Goal: Transaction & Acquisition: Book appointment/travel/reservation

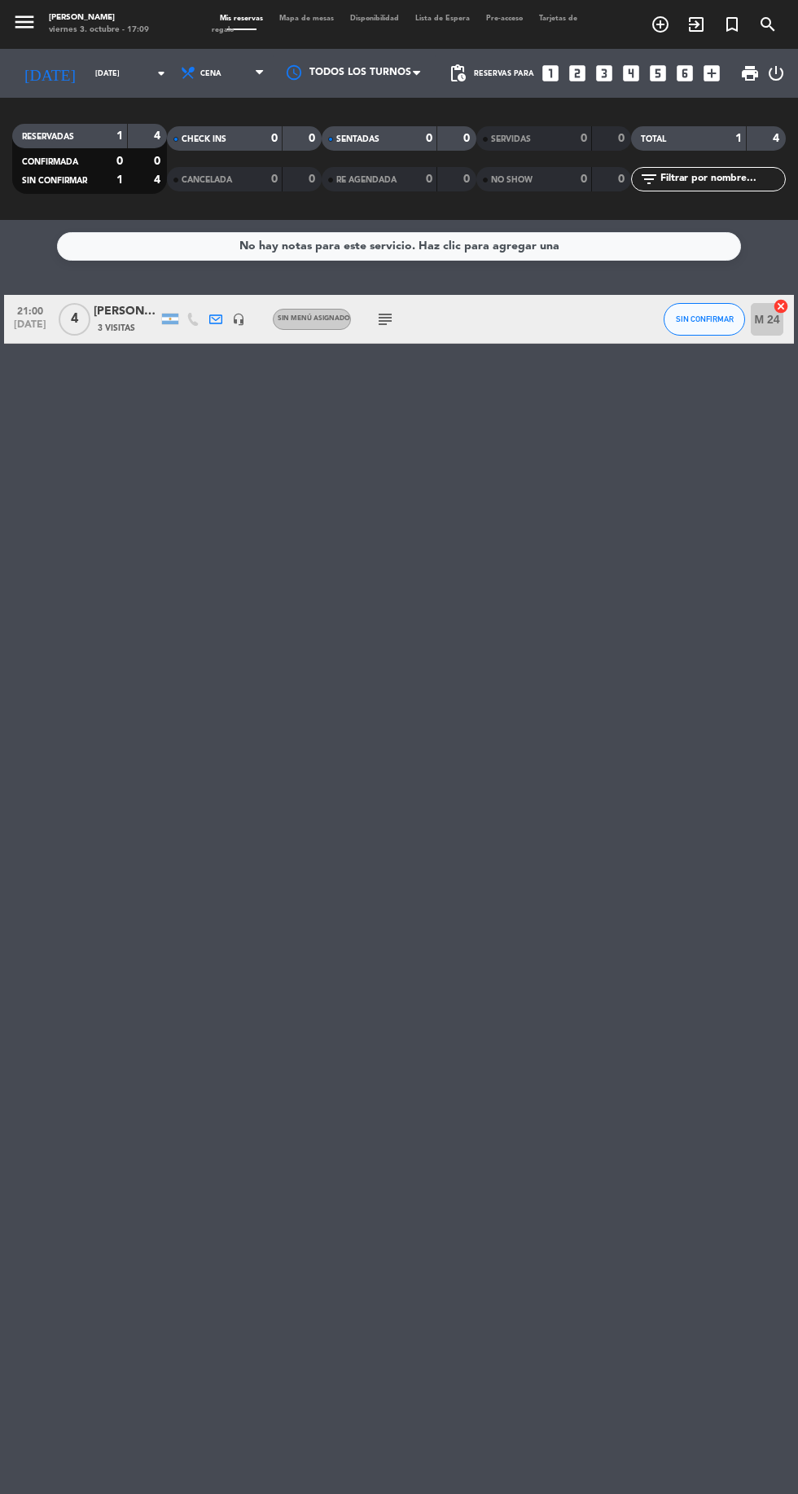
click at [789, 608] on div "No hay notas para este servicio. Haz clic para agregar una 21:00 [DATE] 4 [PERS…" at bounding box center [399, 857] width 798 height 1274
click at [717, 318] on span "SIN CONFIRMAR" at bounding box center [705, 318] width 58 height 9
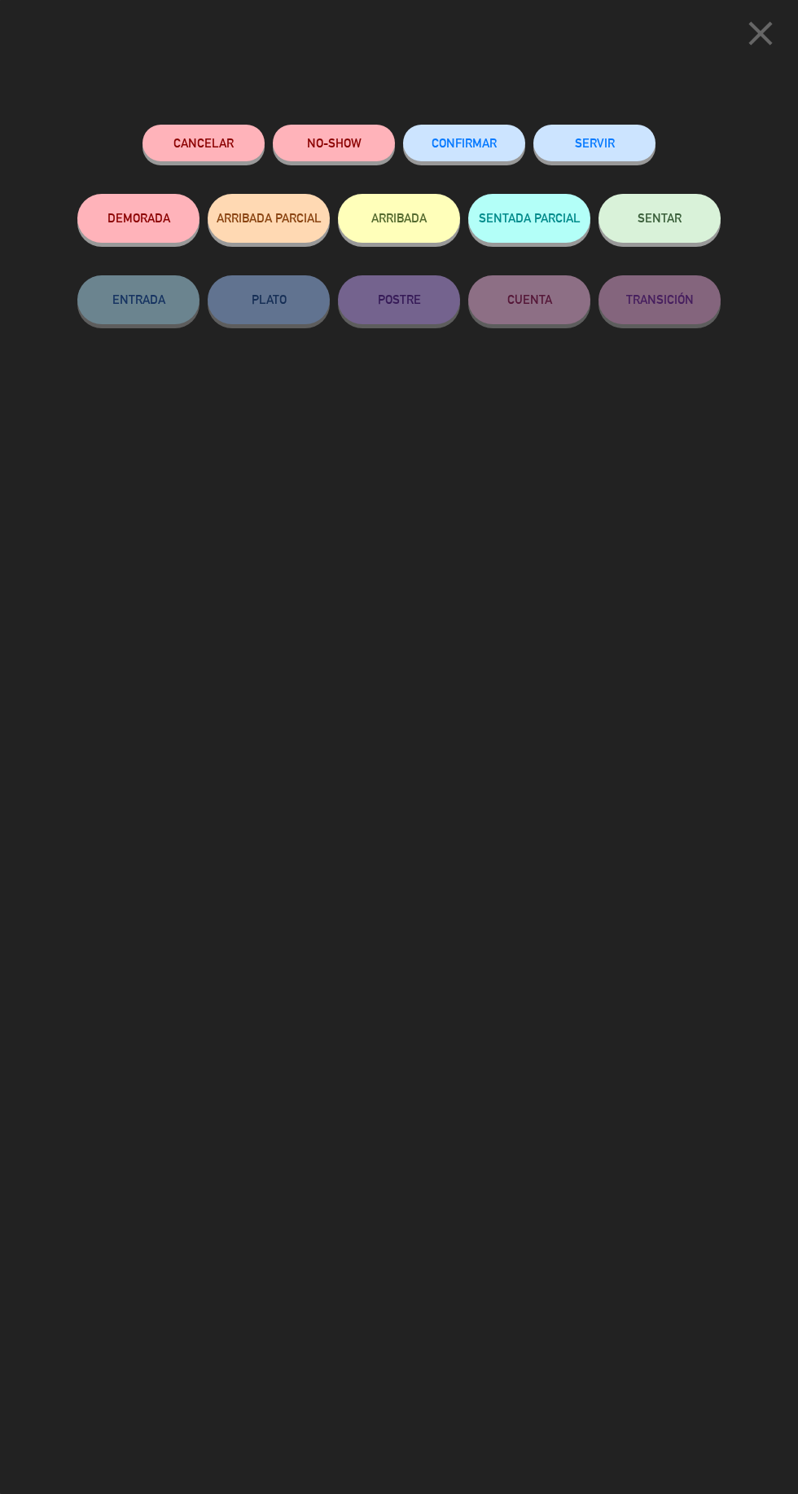
click at [468, 150] on span "CONFIRMAR" at bounding box center [464, 143] width 65 height 14
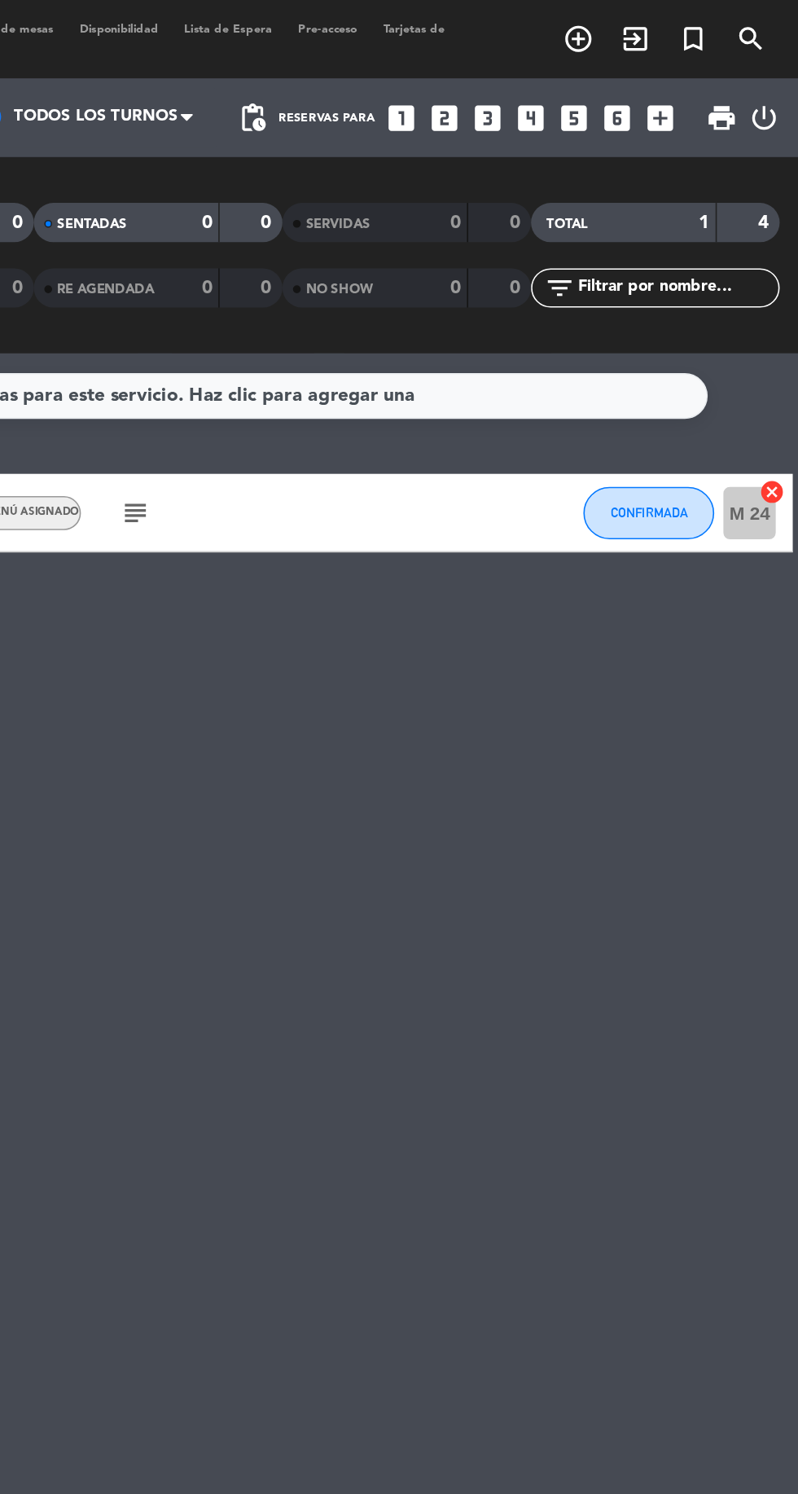
click at [653, 30] on icon "add_circle_outline" at bounding box center [661, 25] width 20 height 20
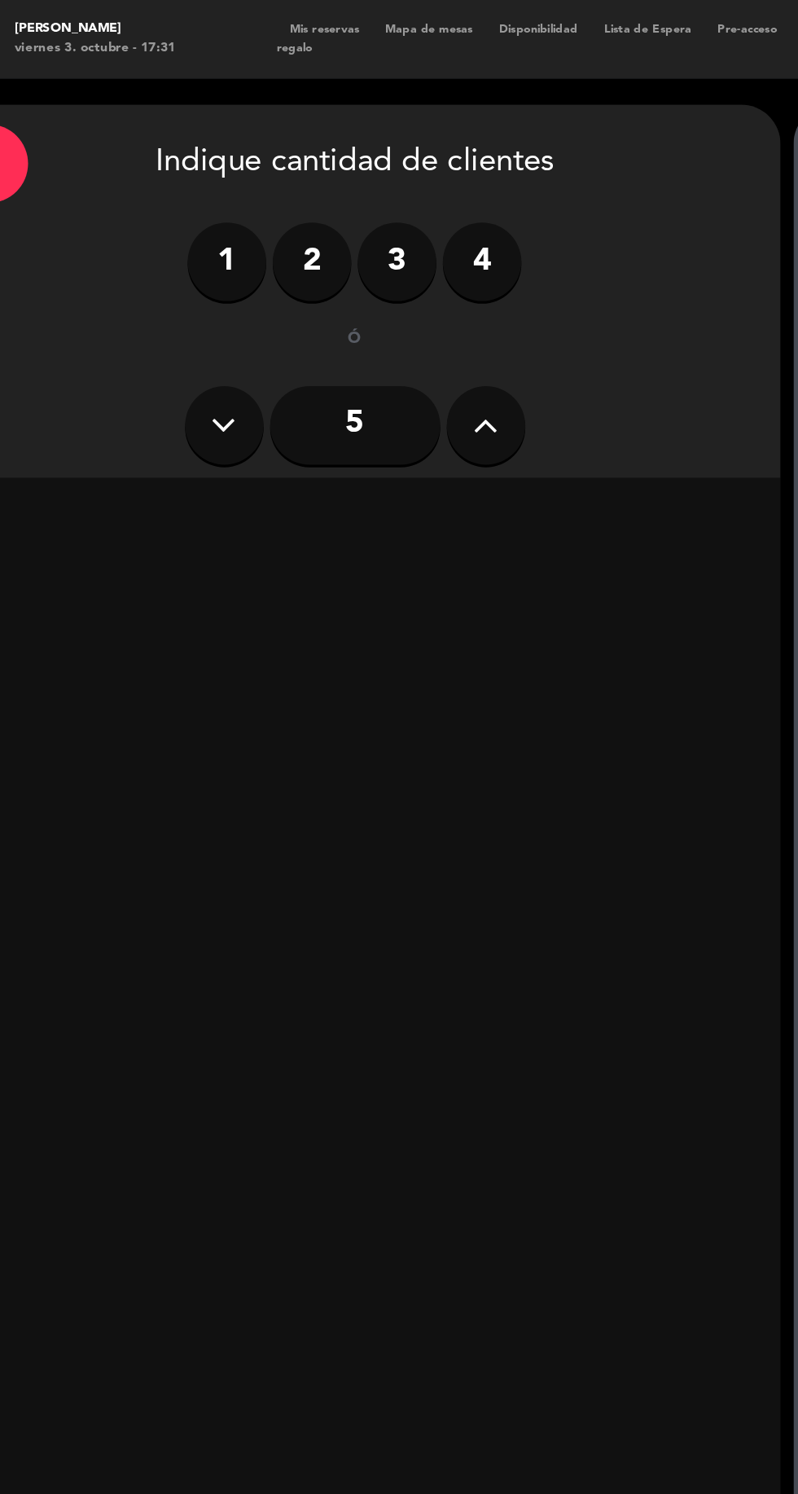
click at [343, 261] on icon at bounding box center [341, 265] width 15 height 24
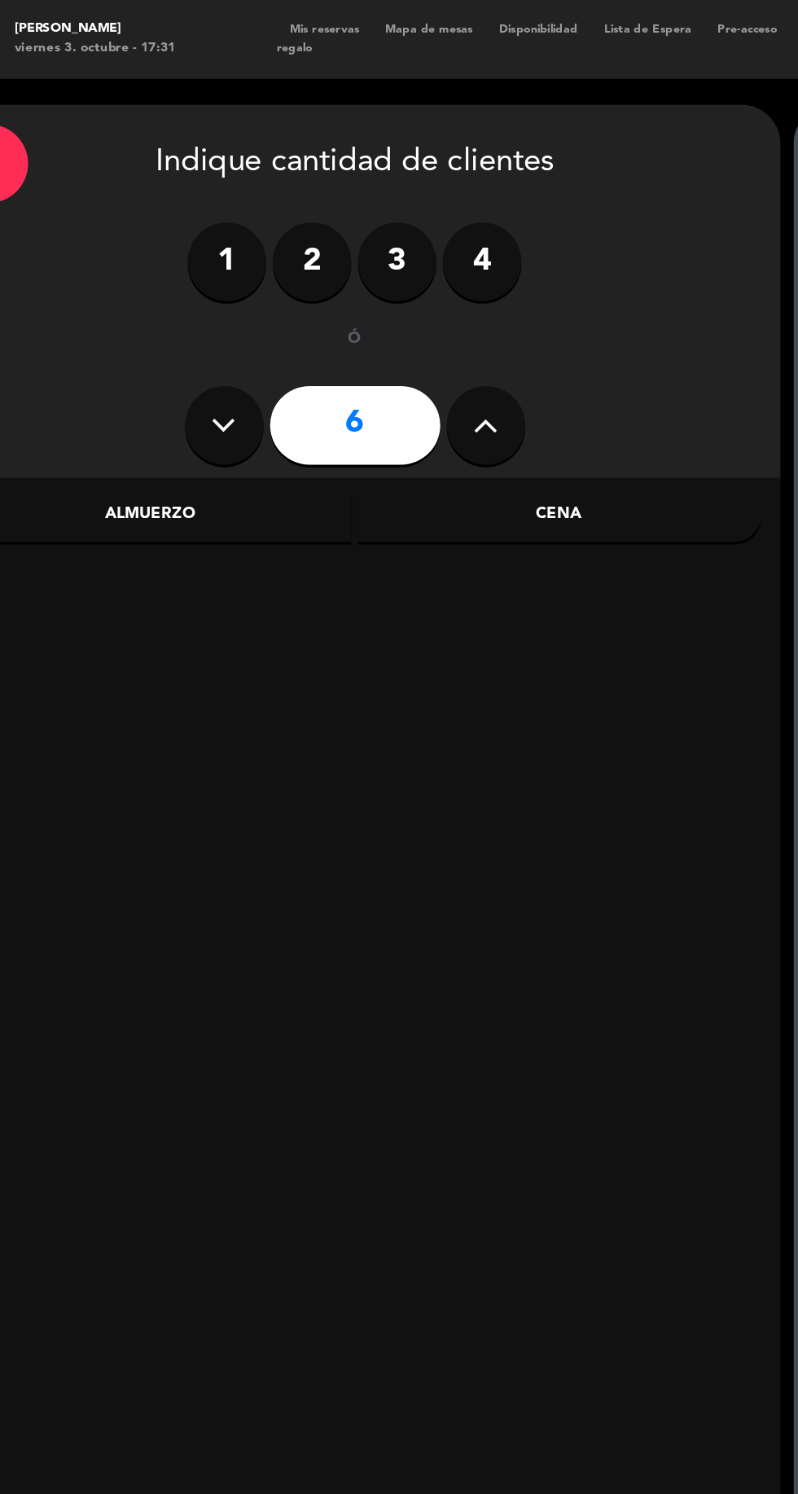
click at [349, 274] on icon at bounding box center [341, 265] width 15 height 24
type input "7"
click at [392, 327] on div "Cena" at bounding box center [387, 321] width 251 height 33
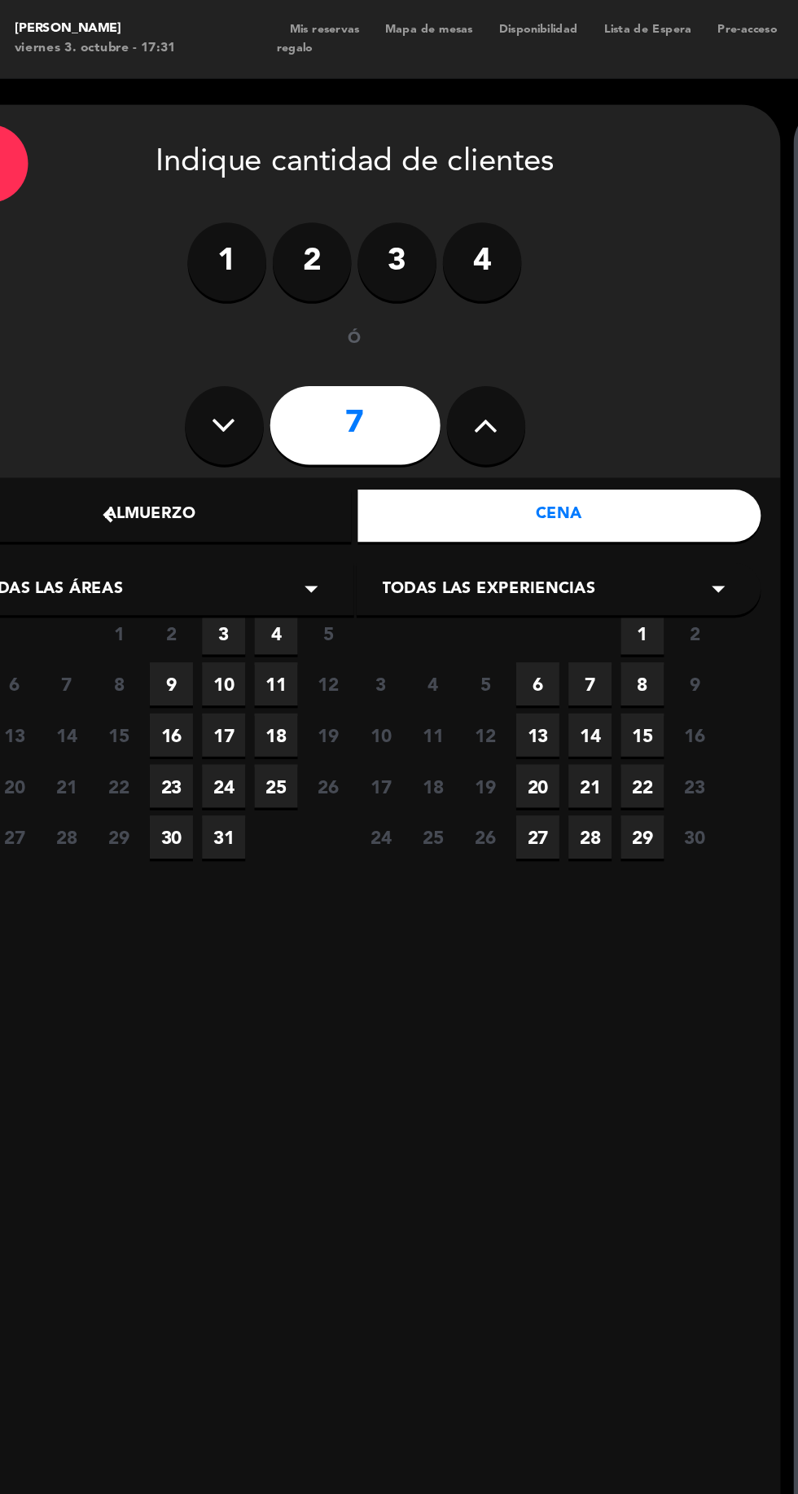
click at [175, 390] on span "3" at bounding box center [178, 393] width 27 height 27
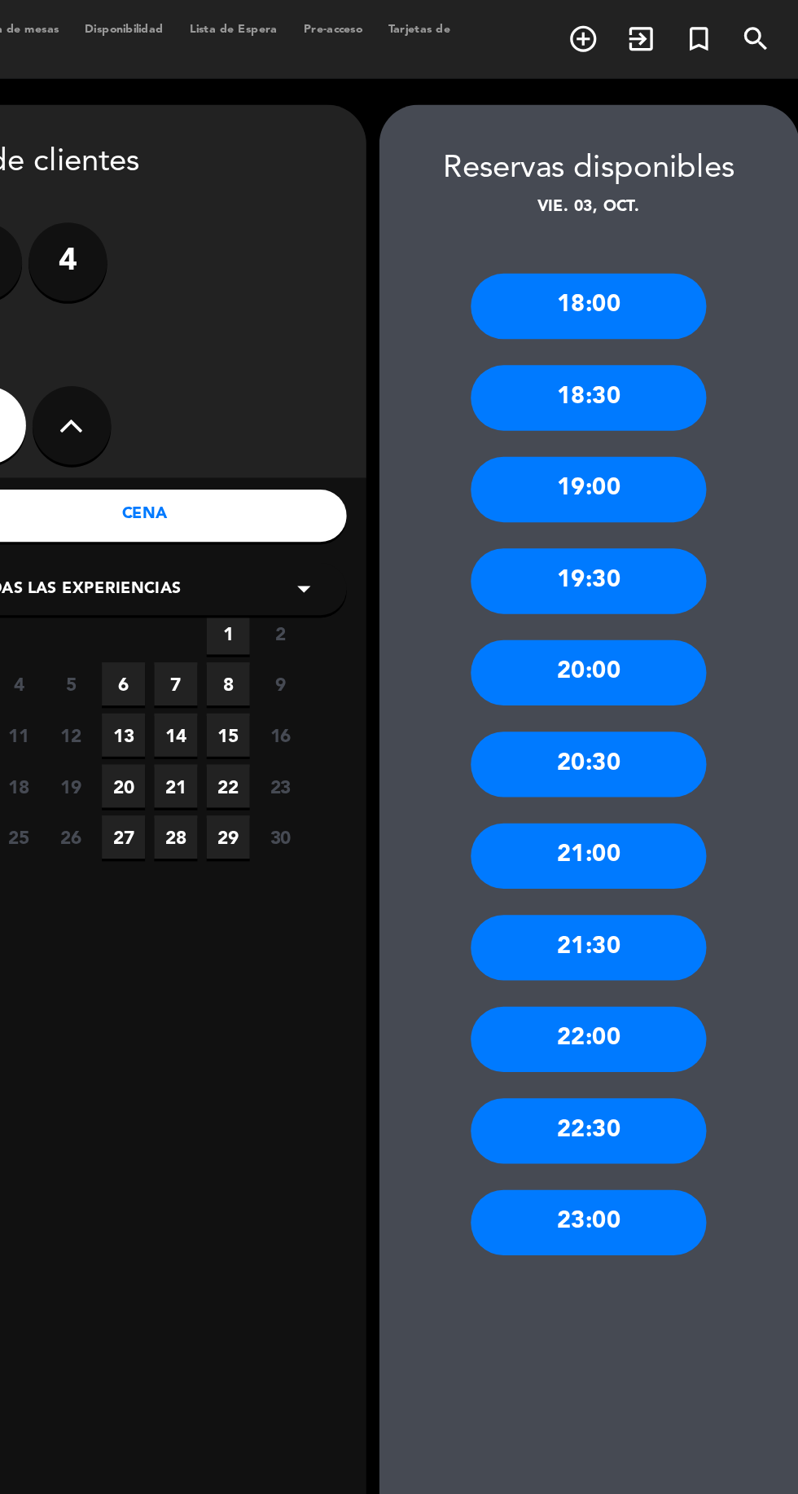
click at [650, 380] on div "19:30" at bounding box center [664, 361] width 147 height 41
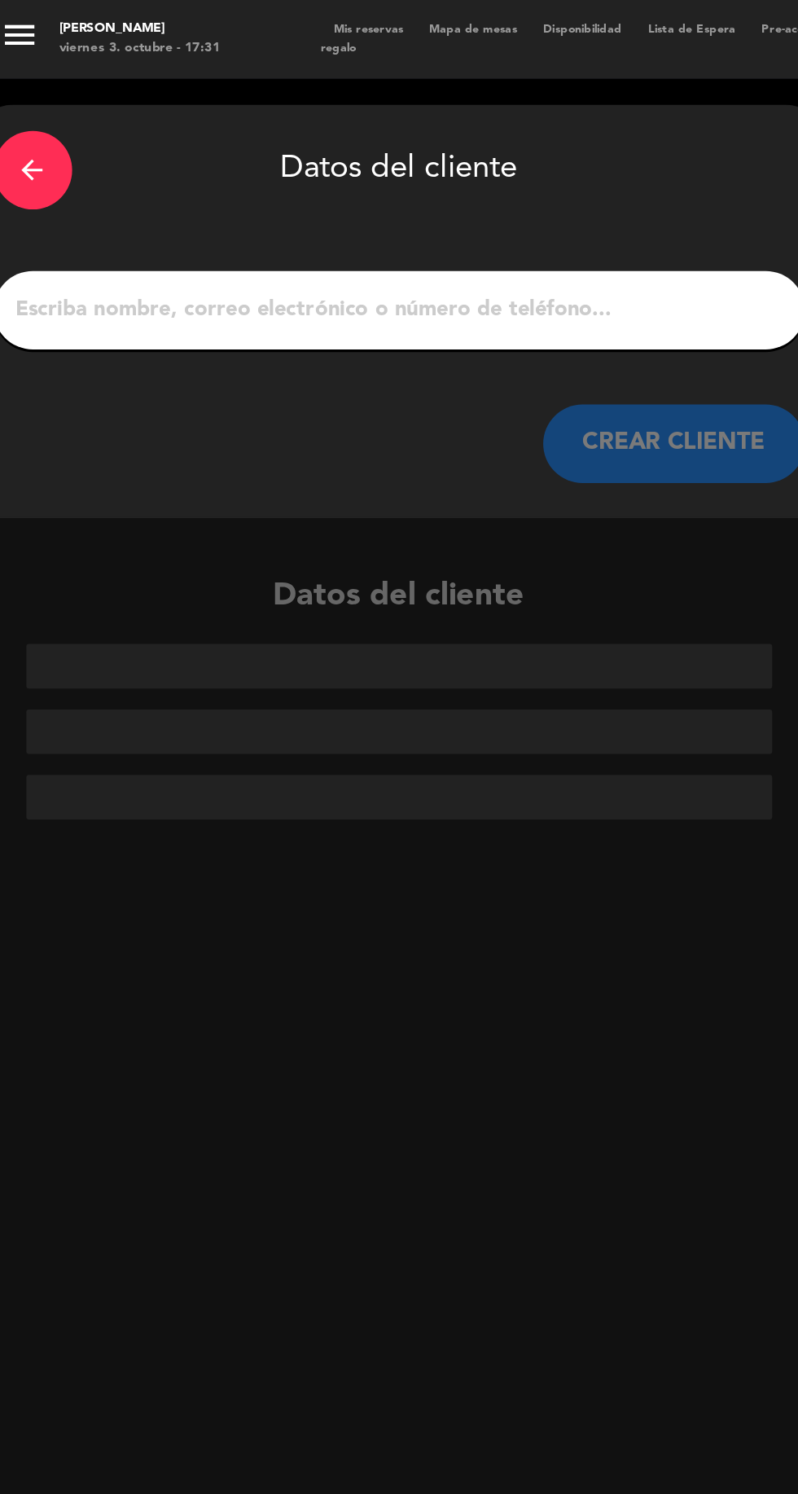
click at [376, 192] on input "1" at bounding box center [260, 193] width 481 height 23
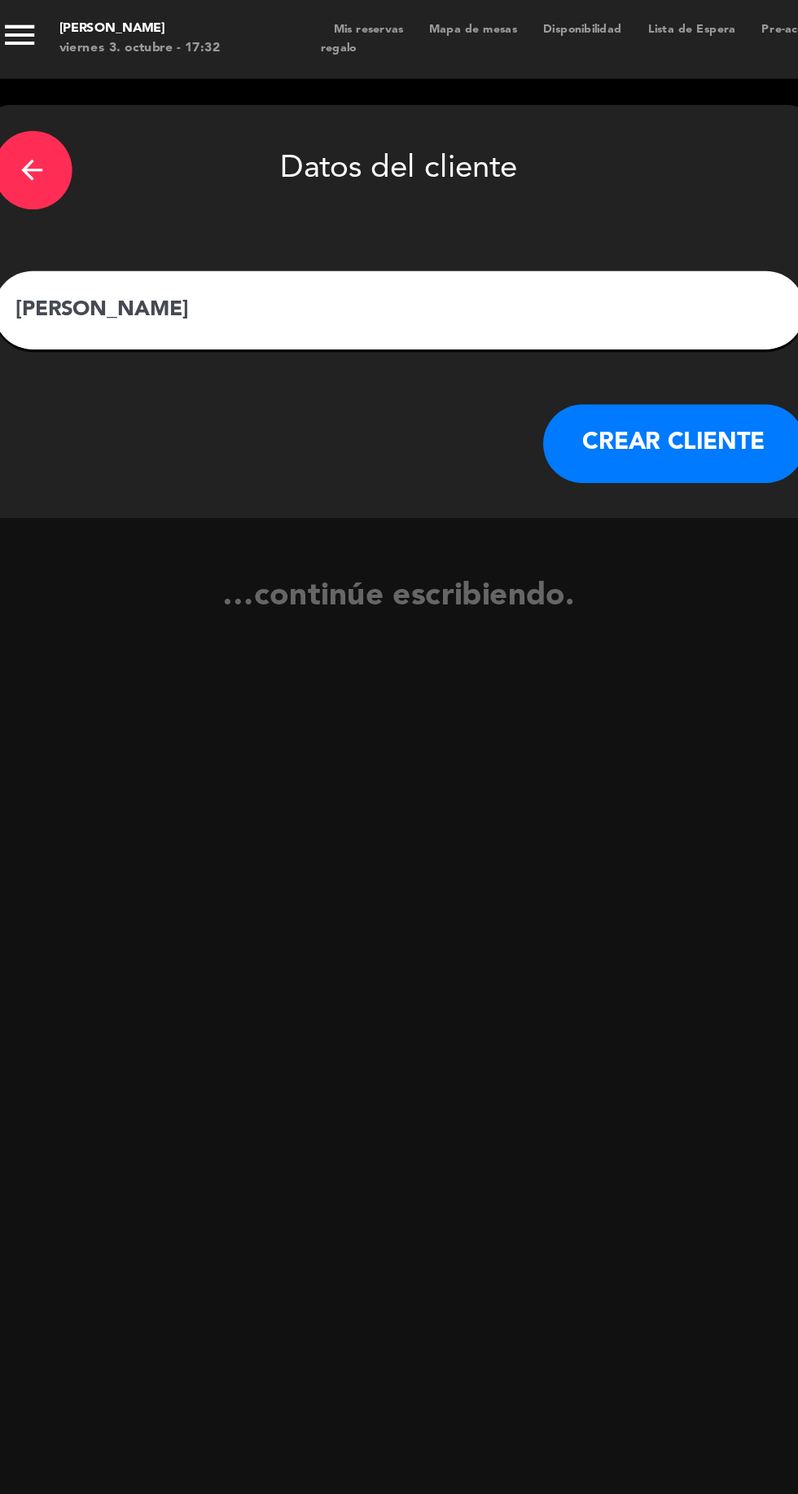
type input "[PERSON_NAME]"
click at [464, 279] on button "CREAR CLIENTE" at bounding box center [431, 276] width 163 height 49
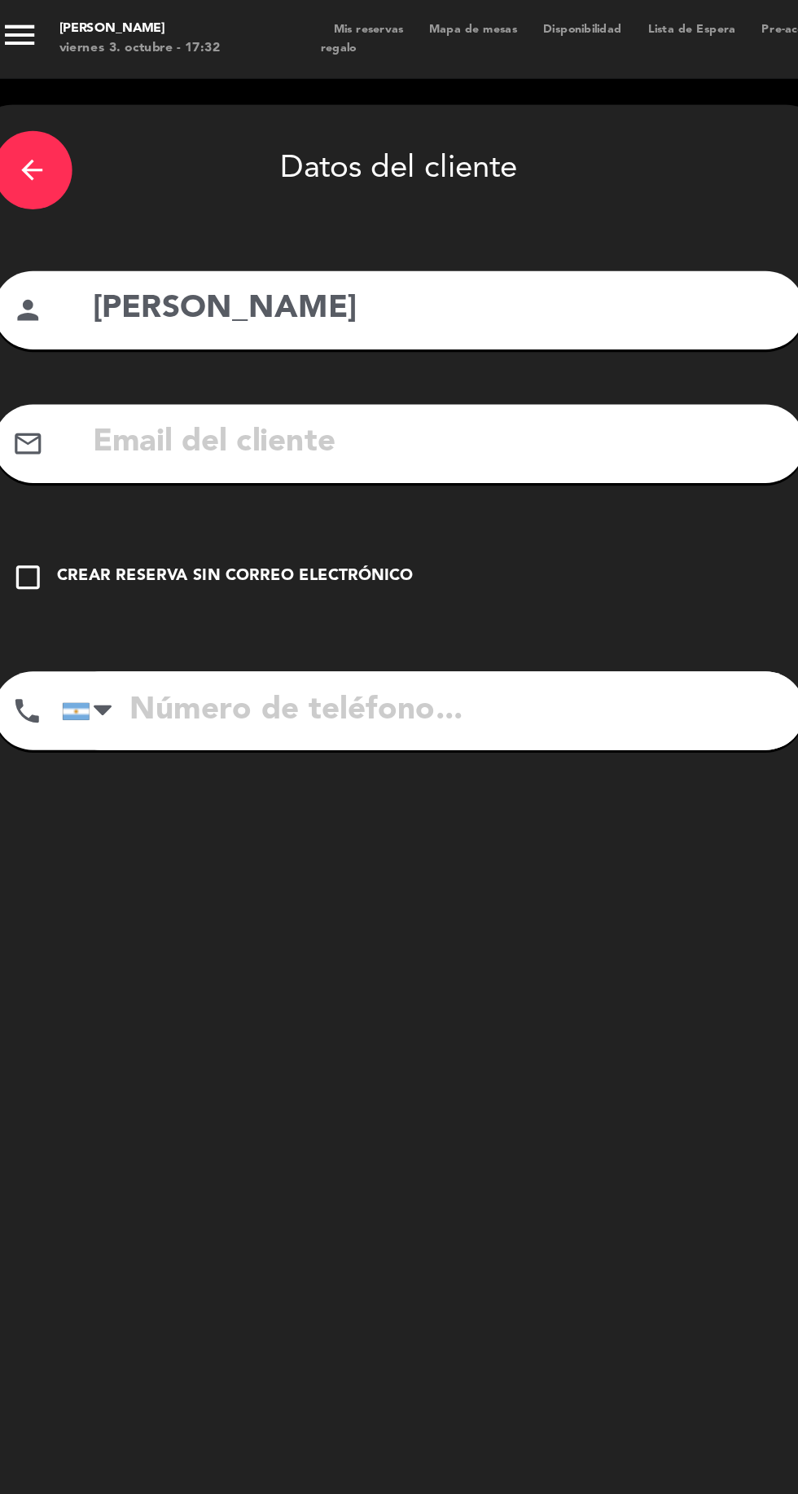
click at [221, 362] on div "Crear reserva sin correo electrónico" at bounding box center [159, 359] width 222 height 16
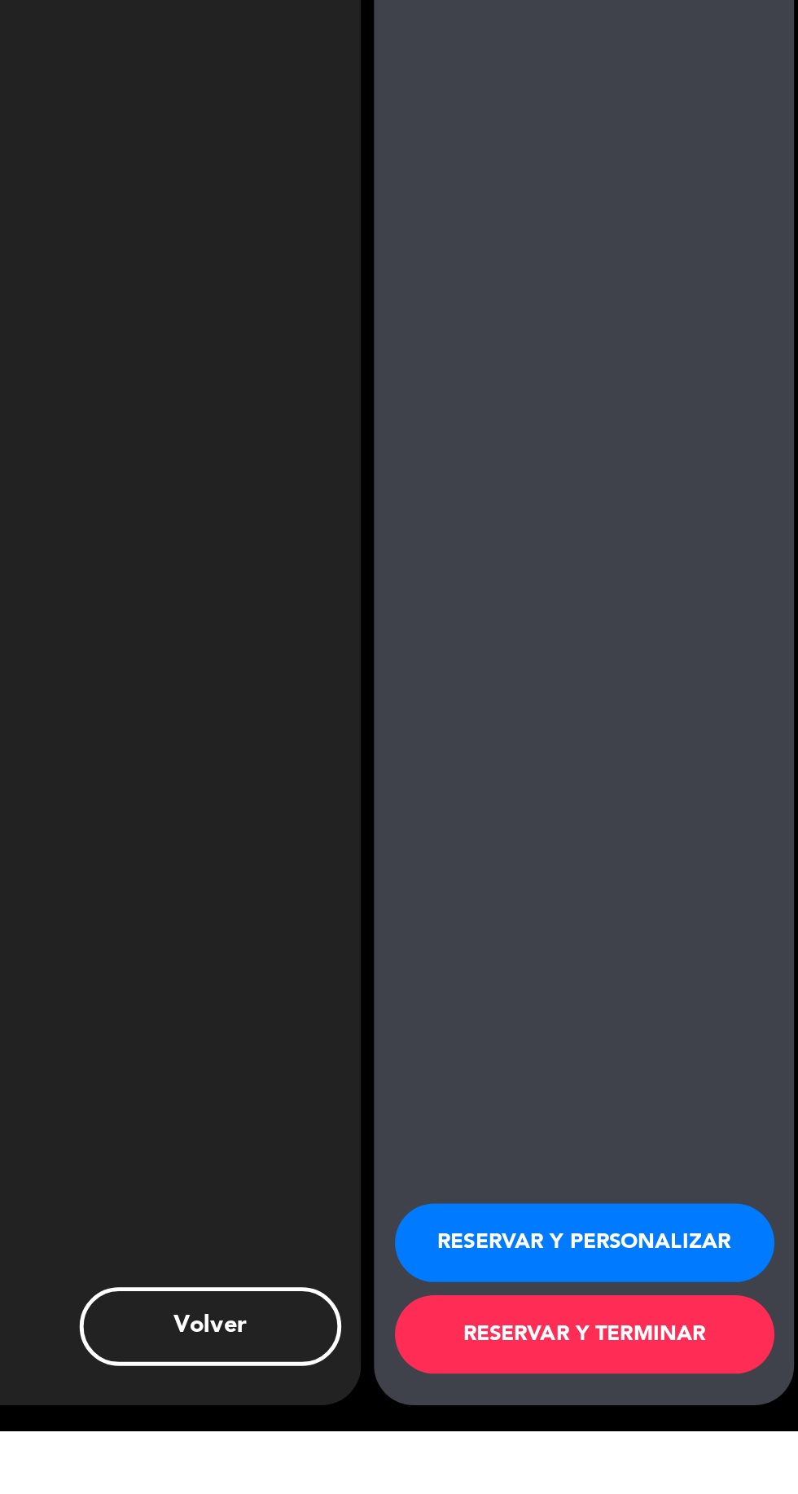
click at [691, 1458] on button "RESERVAR Y TERMINAR" at bounding box center [665, 1433] width 236 height 49
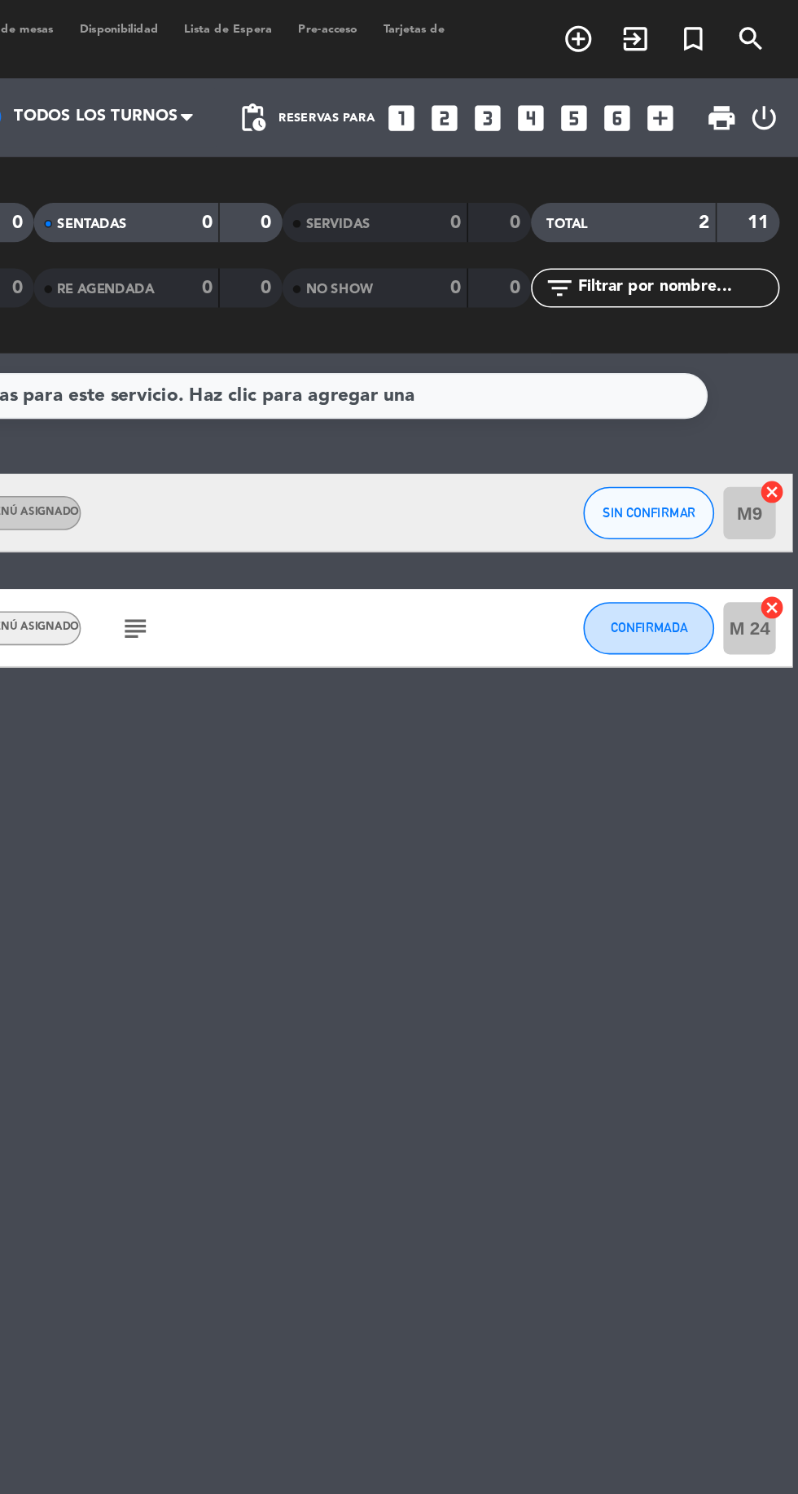
click at [661, 28] on icon "add_circle_outline" at bounding box center [661, 25] width 20 height 20
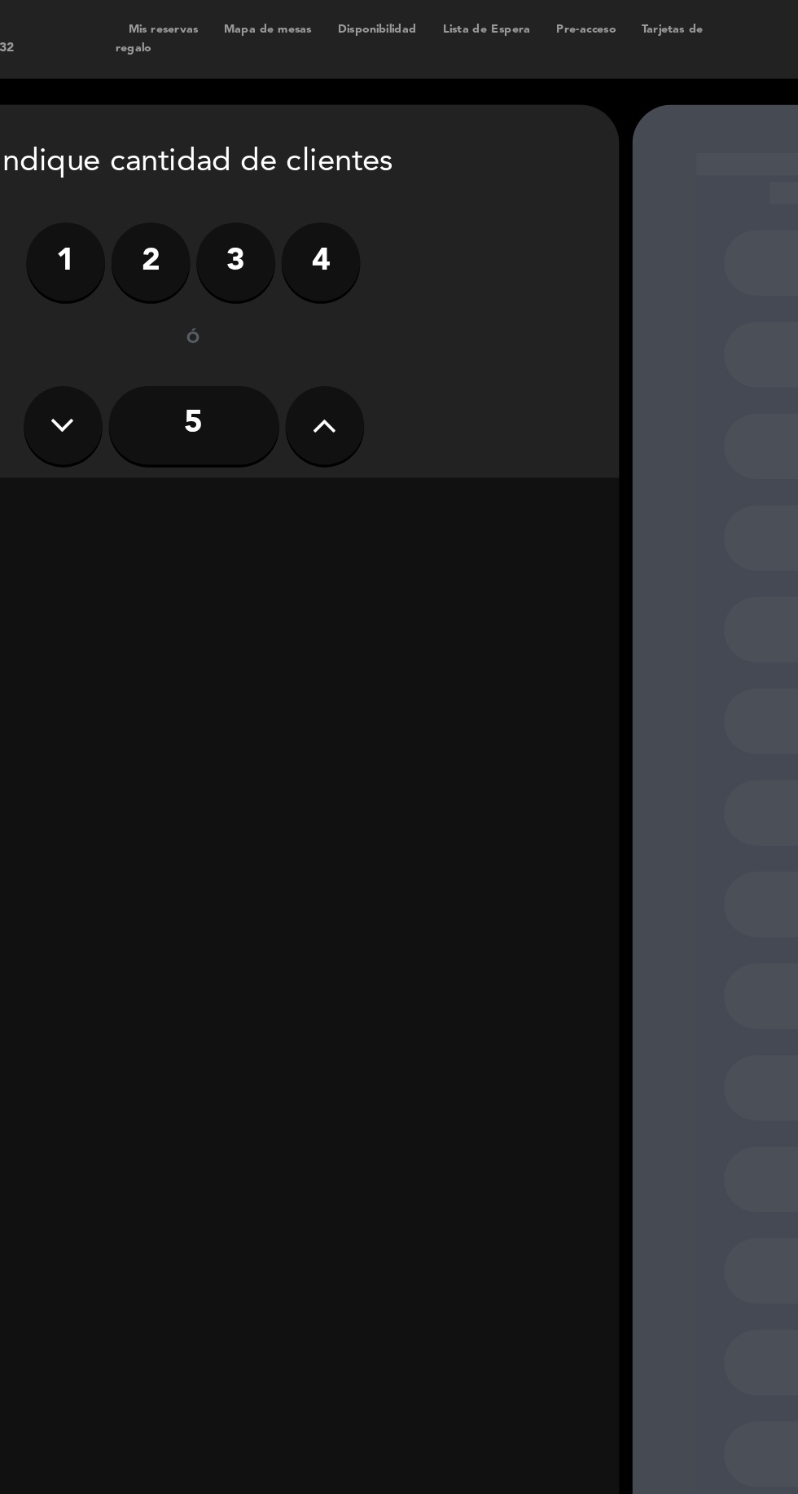
click at [347, 173] on label "4" at bounding box center [339, 162] width 49 height 49
click at [400, 321] on div "Cena" at bounding box center [387, 321] width 251 height 33
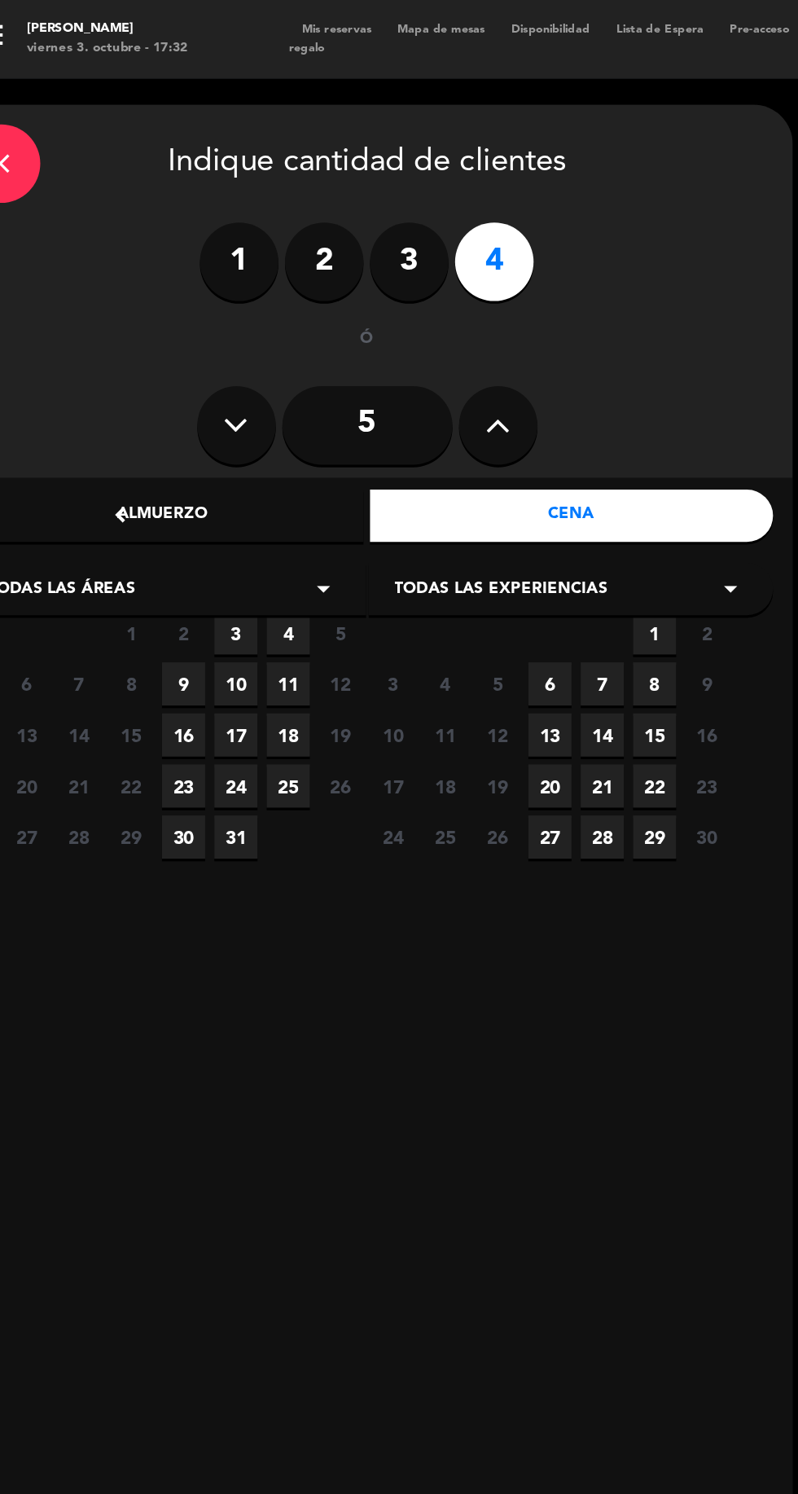
click at [178, 393] on span "3" at bounding box center [178, 393] width 27 height 27
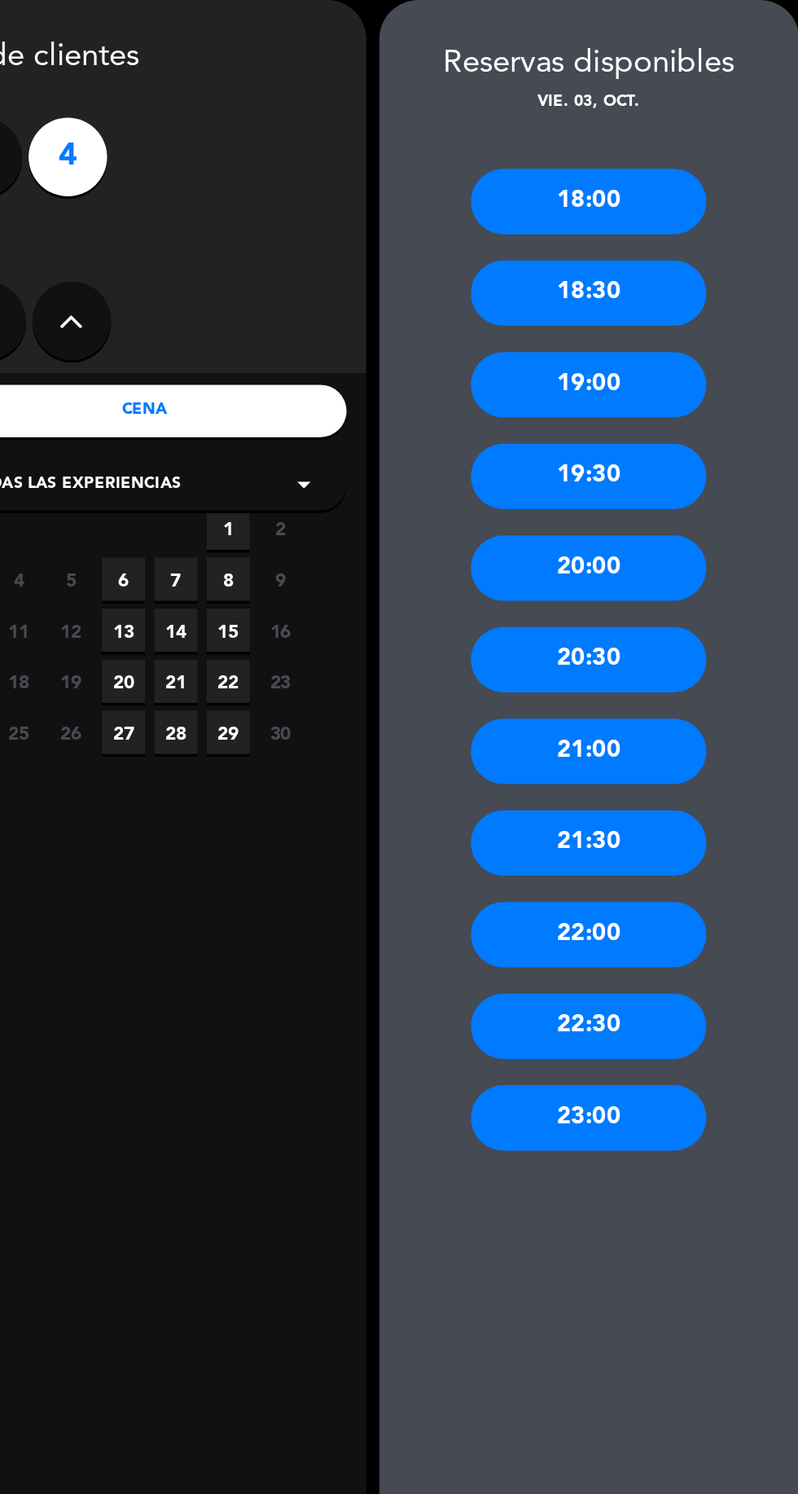
click at [640, 592] on div "21:30" at bounding box center [664, 589] width 147 height 41
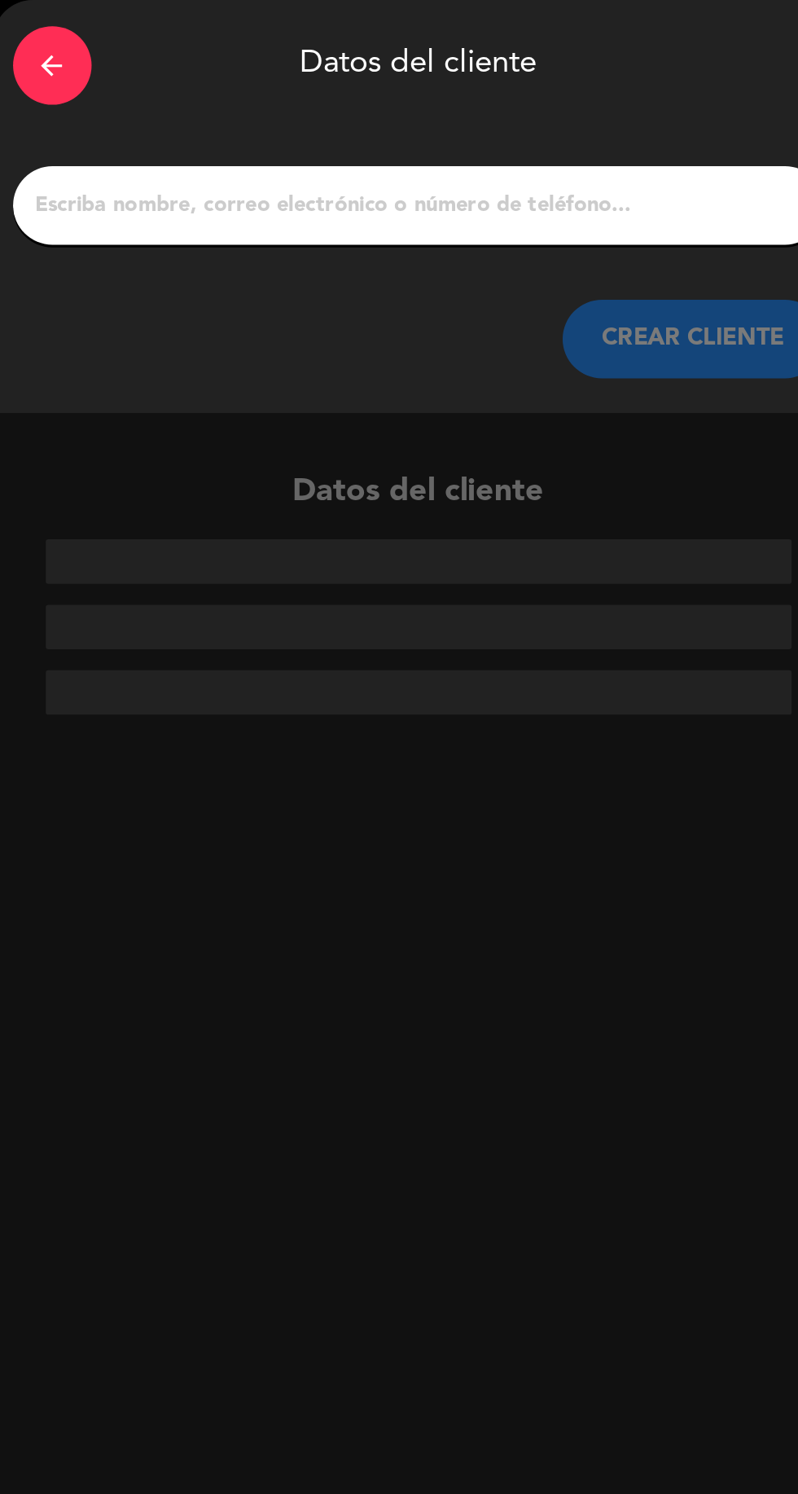
click at [390, 191] on input "1" at bounding box center [260, 193] width 481 height 23
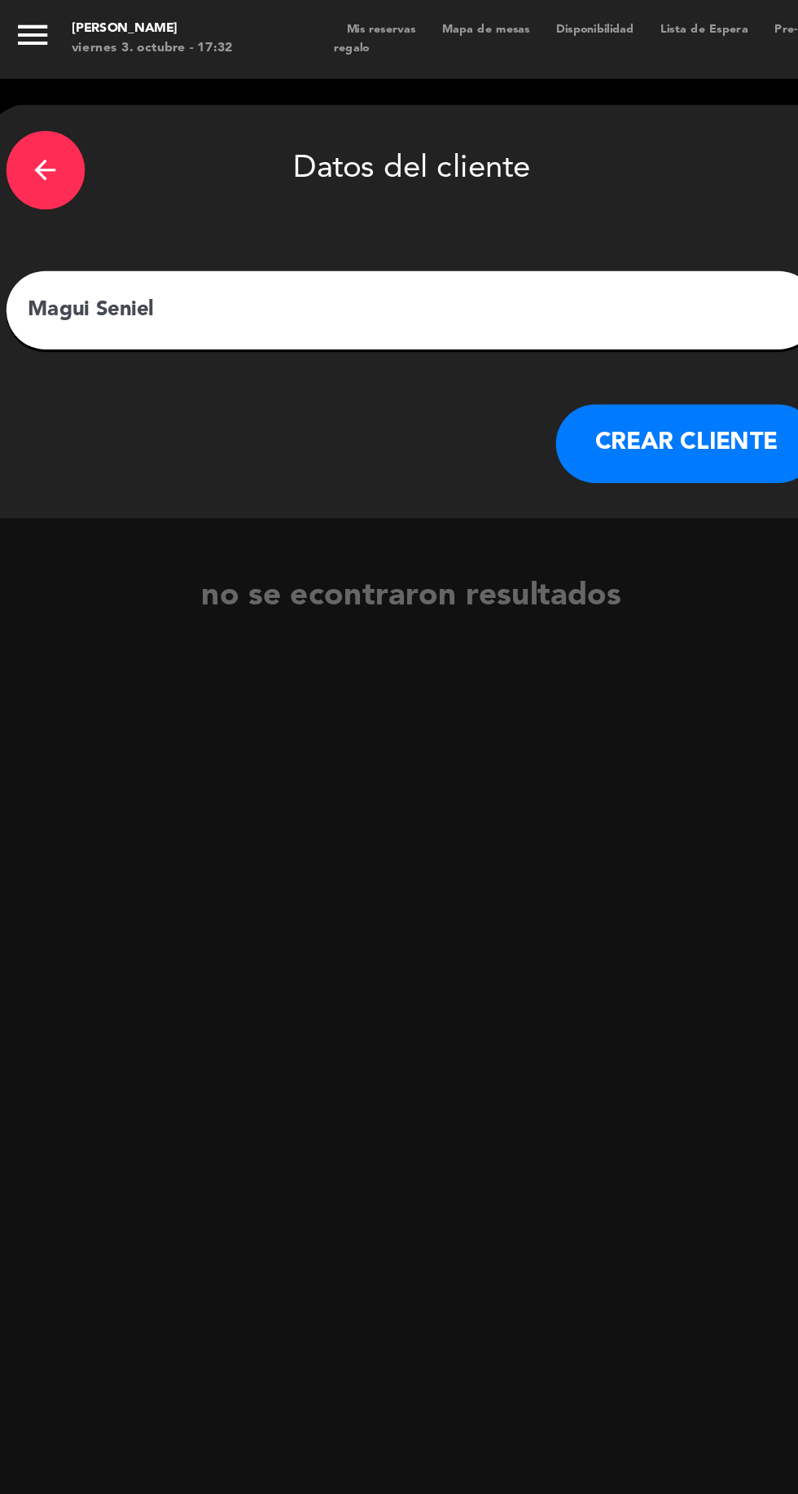
click at [389, 199] on input "Magui Seniel" at bounding box center [260, 193] width 481 height 23
type input "[PERSON_NAME]"
click at [441, 277] on button "CREAR CLIENTE" at bounding box center [431, 276] width 163 height 49
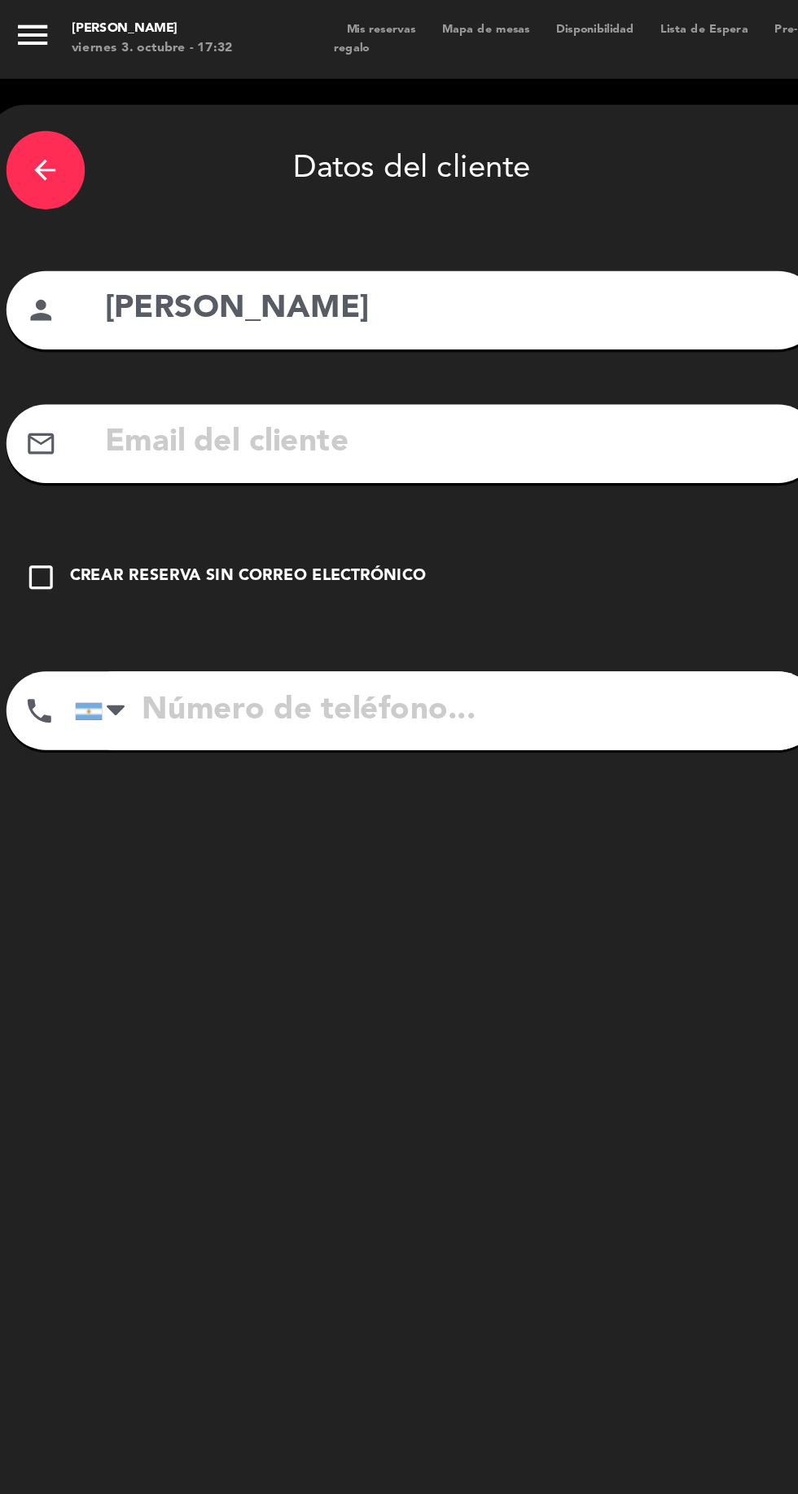
click at [51, 362] on div "Crear reserva sin correo electrónico" at bounding box center [159, 359] width 222 height 16
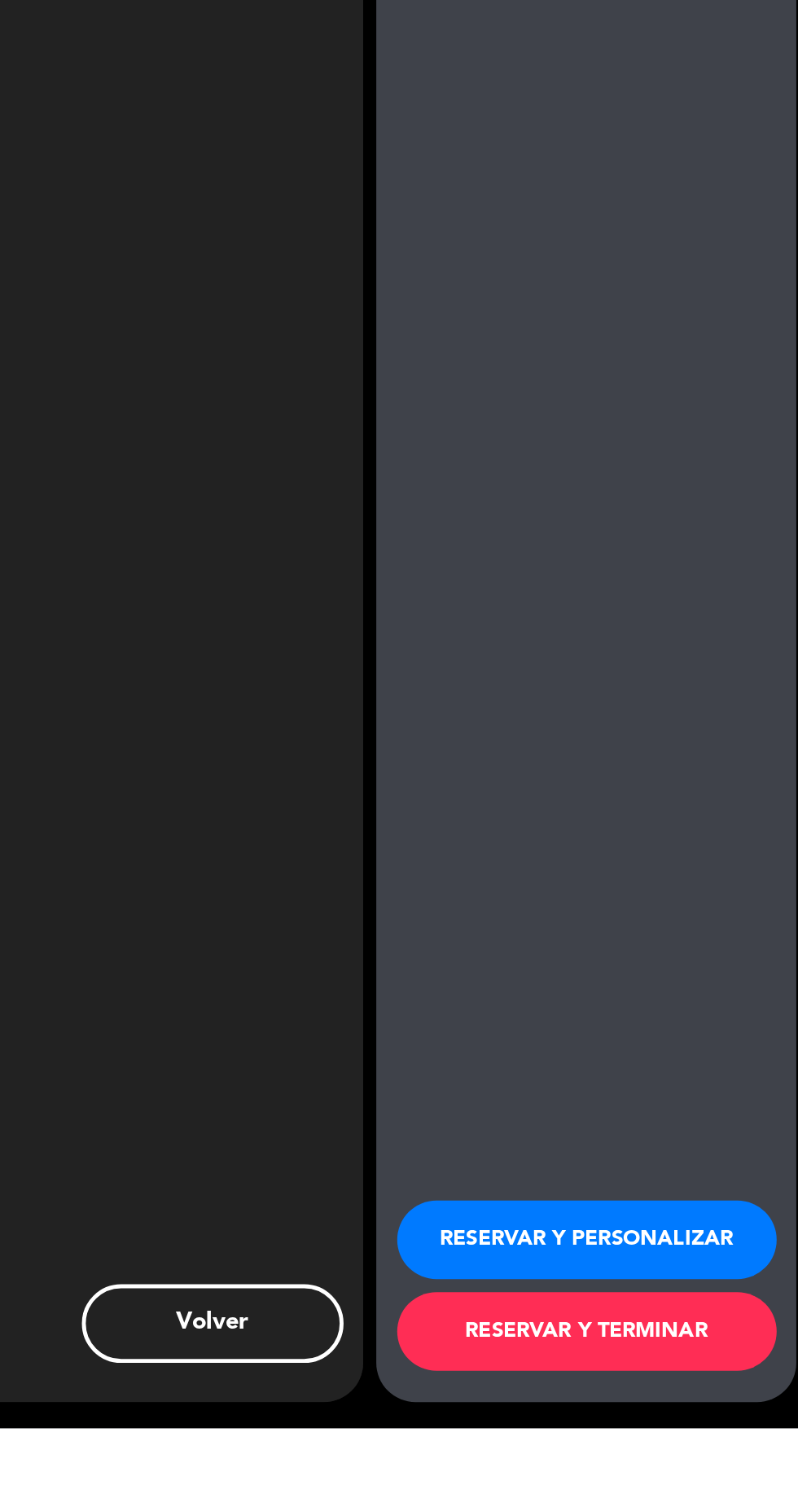
click at [658, 1458] on button "RESERVAR Y TERMINAR" at bounding box center [665, 1433] width 236 height 49
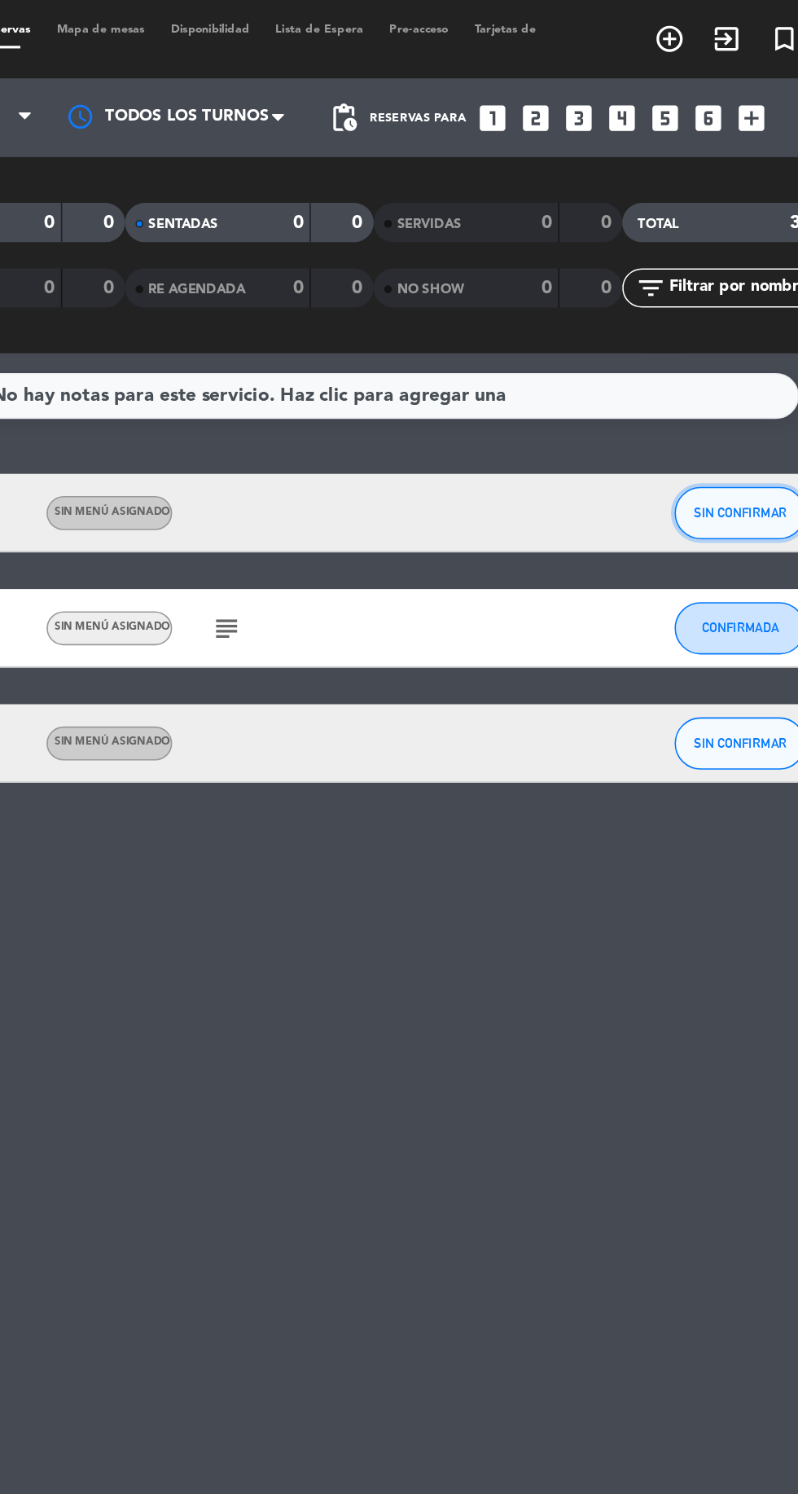
click at [676, 311] on button "SIN CONFIRMAR" at bounding box center [704, 319] width 81 height 33
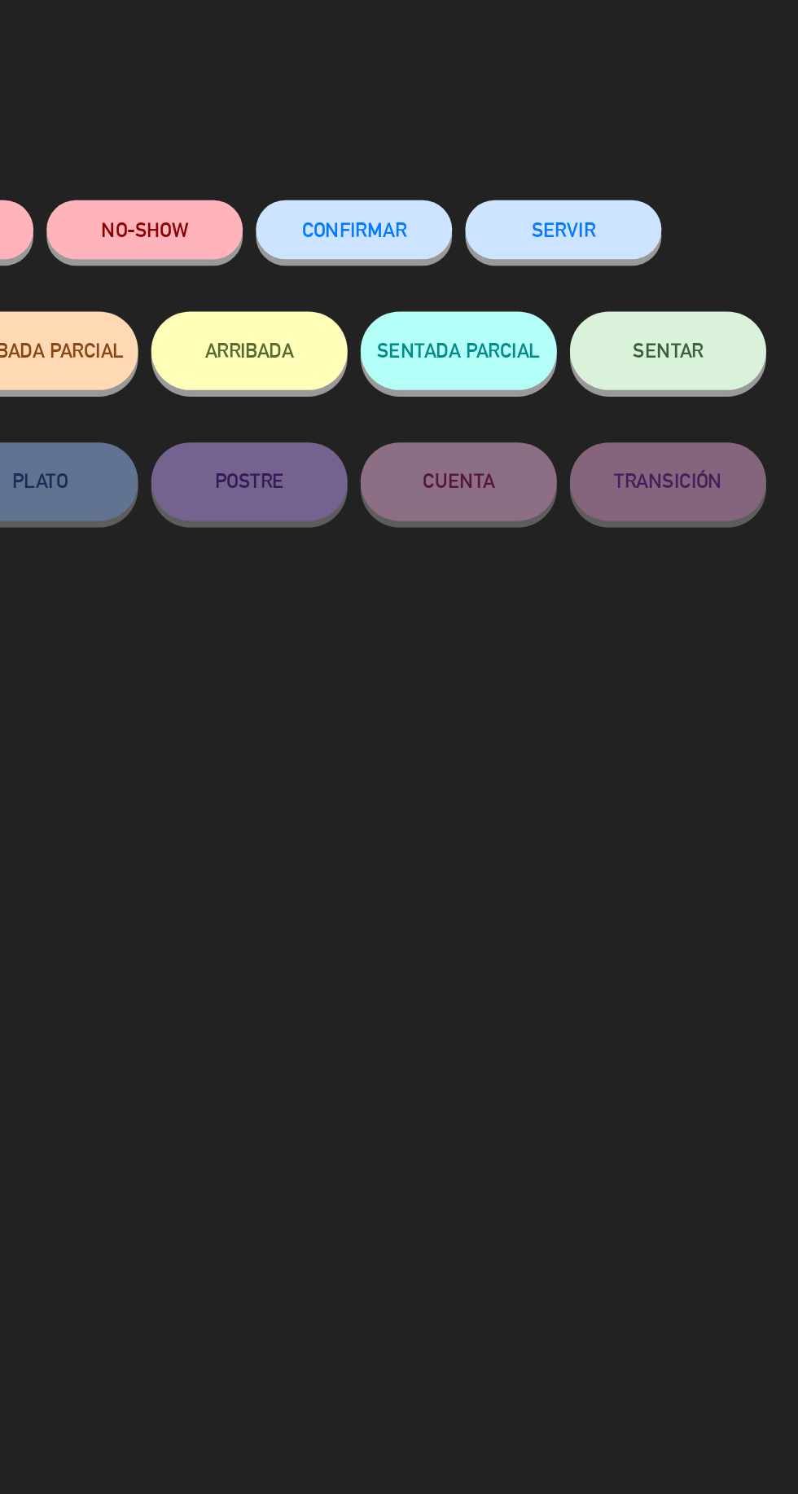
click at [481, 154] on button "CONFIRMAR" at bounding box center [464, 143] width 122 height 37
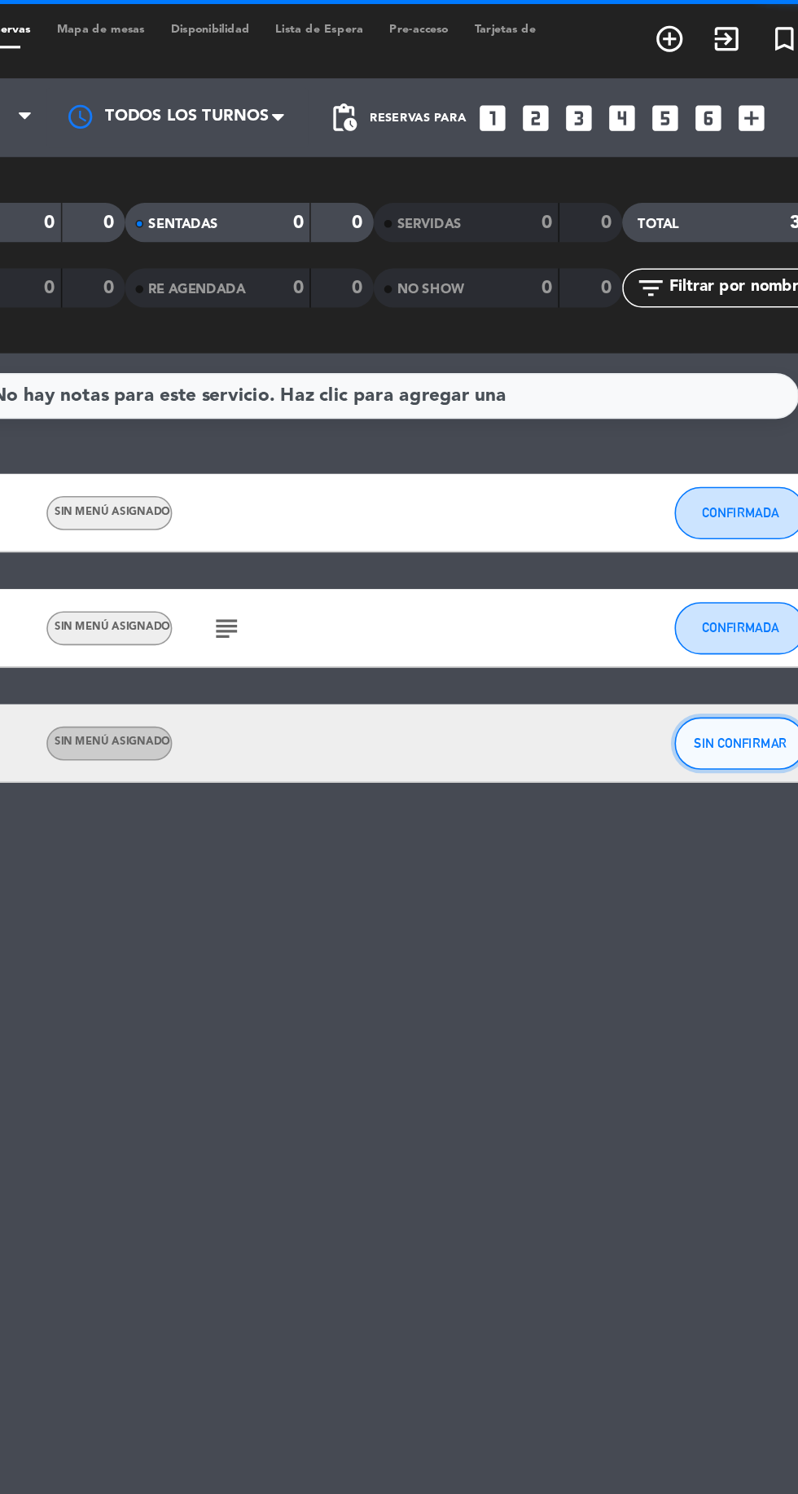
click at [692, 450] on button "SIN CONFIRMAR" at bounding box center [704, 462] width 81 height 33
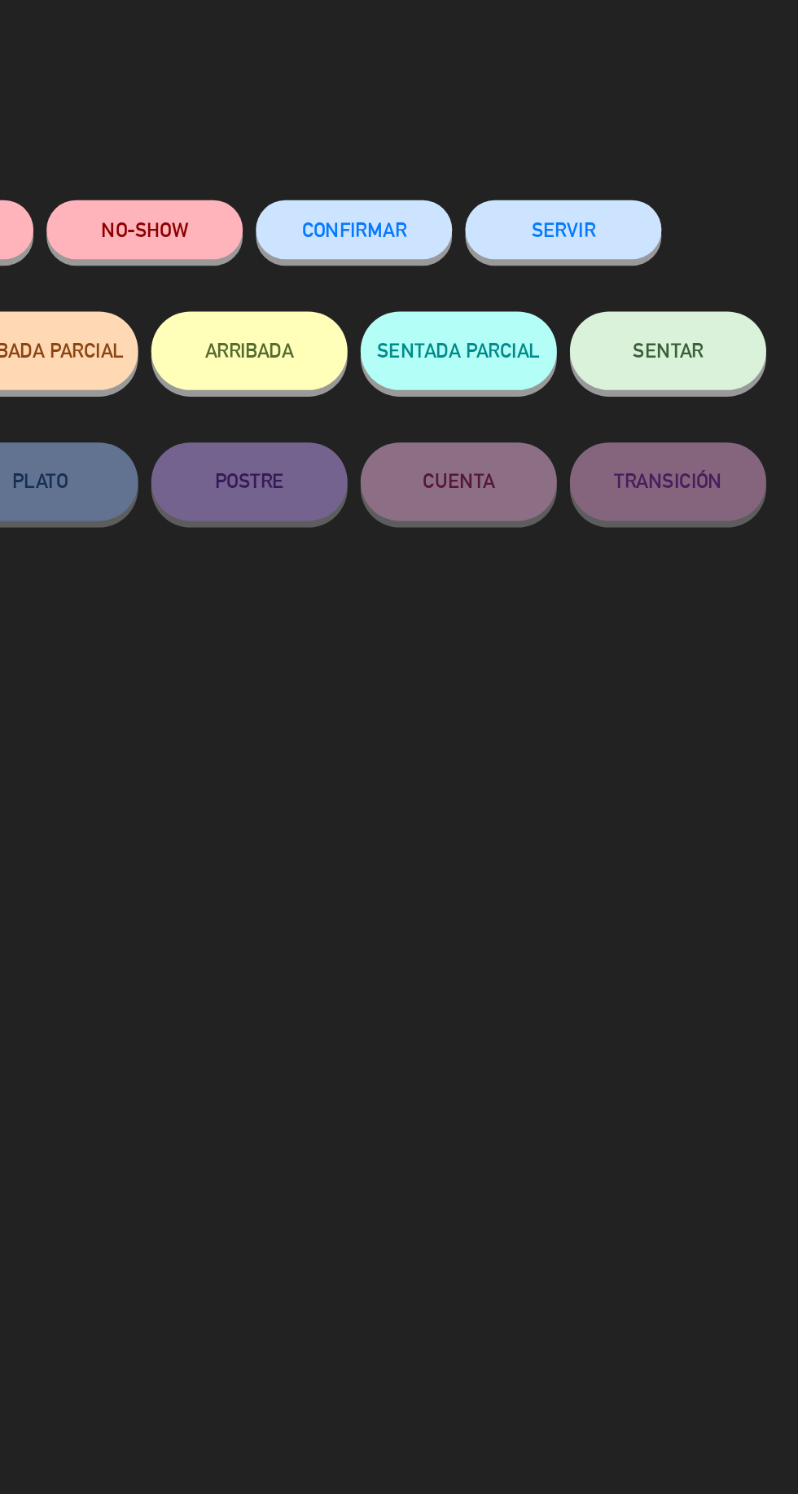
click at [464, 132] on button "CONFIRMAR" at bounding box center [464, 143] width 122 height 37
